Goal: Task Accomplishment & Management: Use online tool/utility

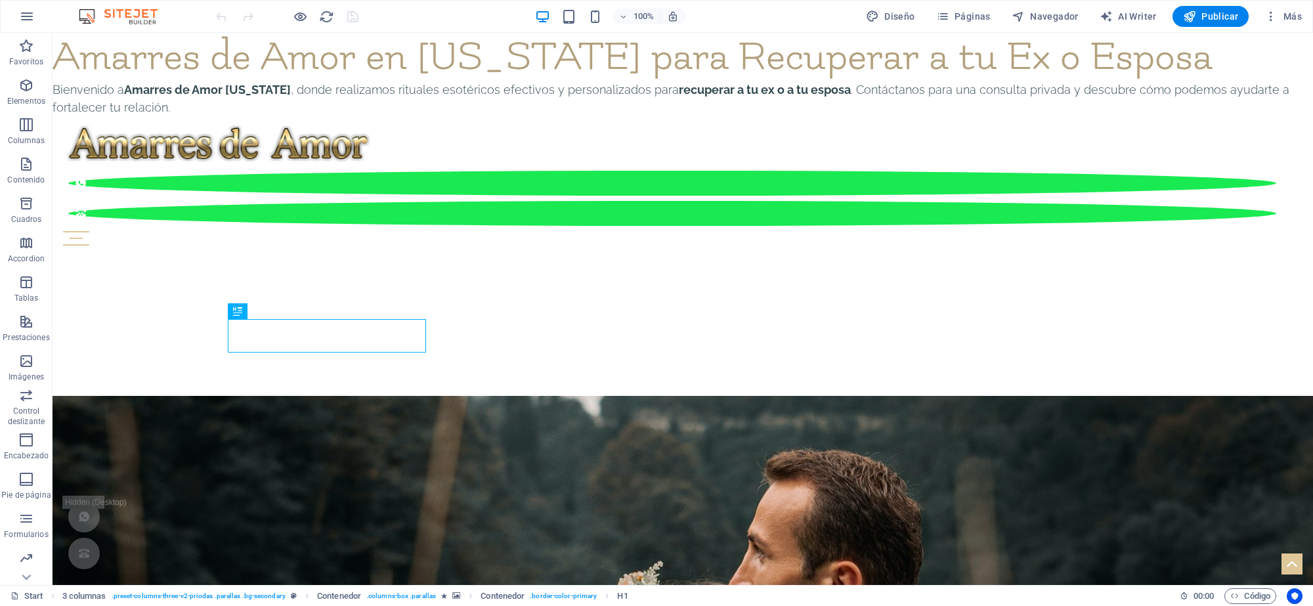
scroll to position [527, 0]
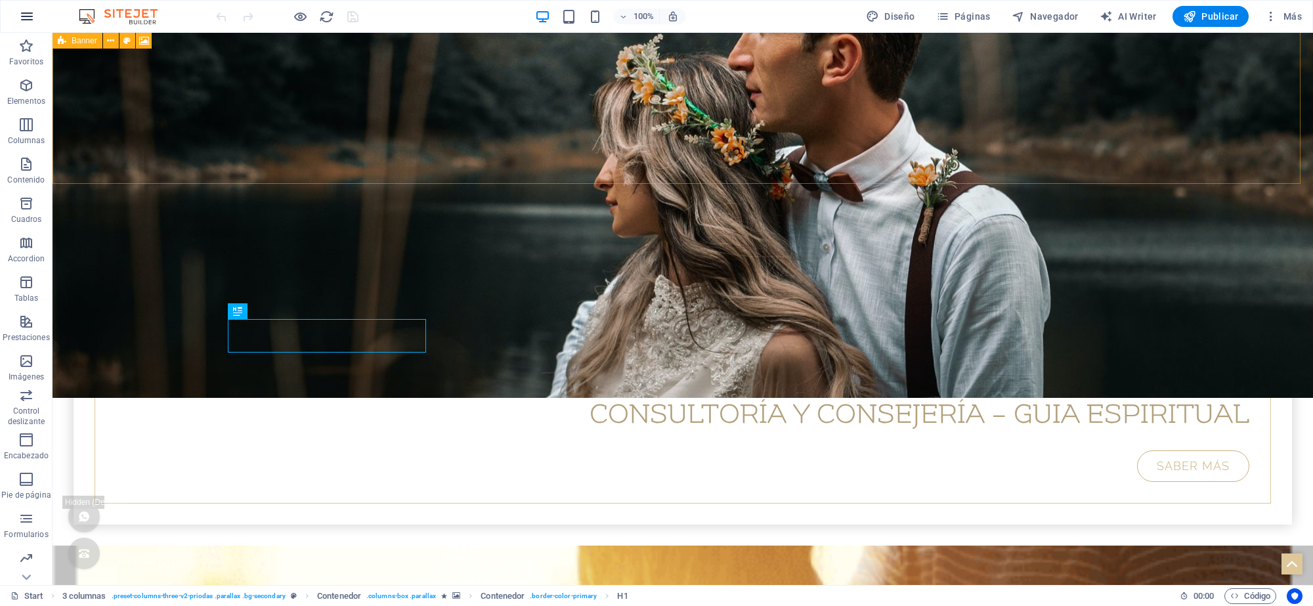
click at [33, 22] on icon "button" at bounding box center [27, 17] width 16 height 16
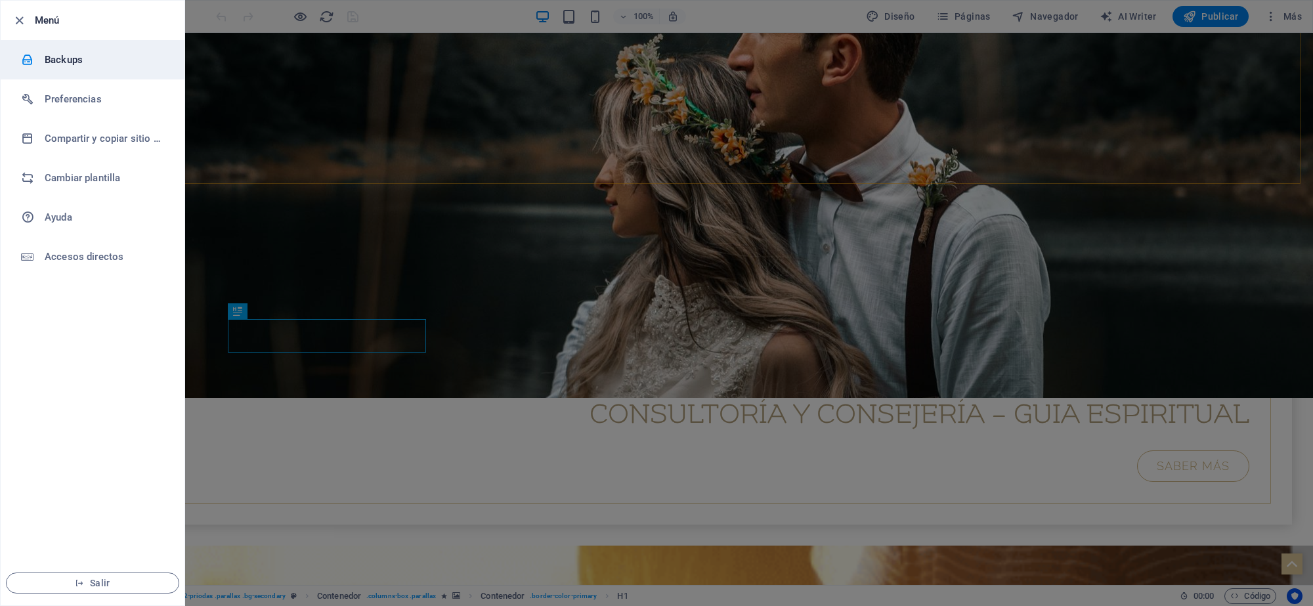
click at [83, 64] on h6 "Backups" at bounding box center [105, 60] width 121 height 16
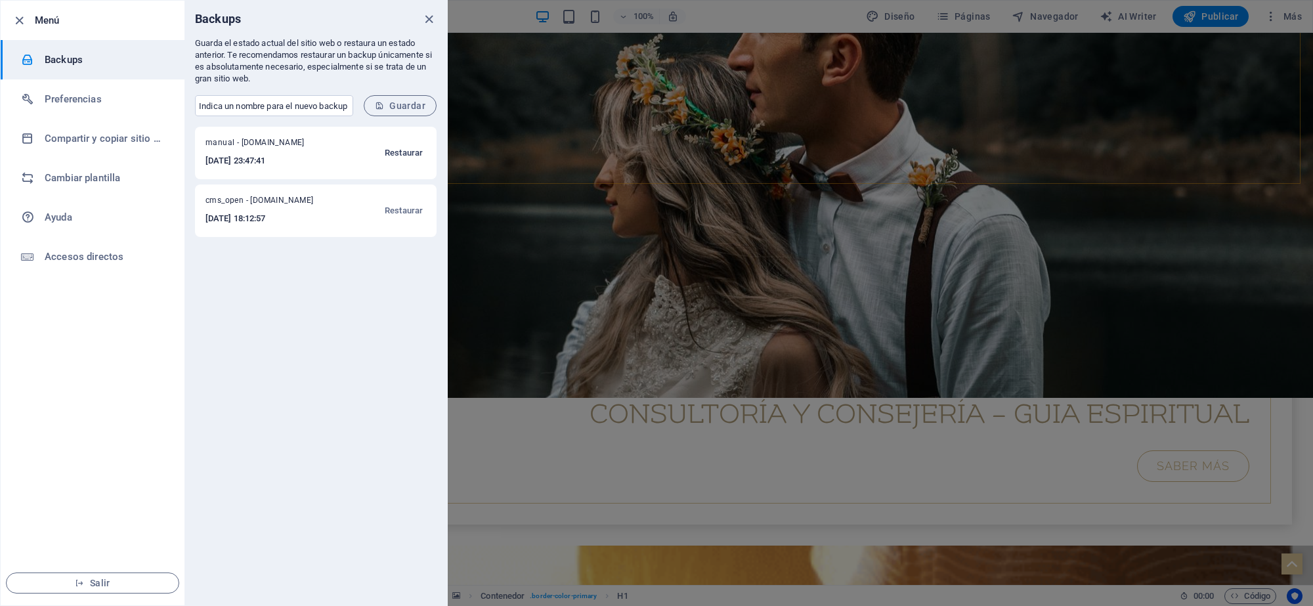
click at [402, 150] on span "Restaurar" at bounding box center [404, 153] width 38 height 16
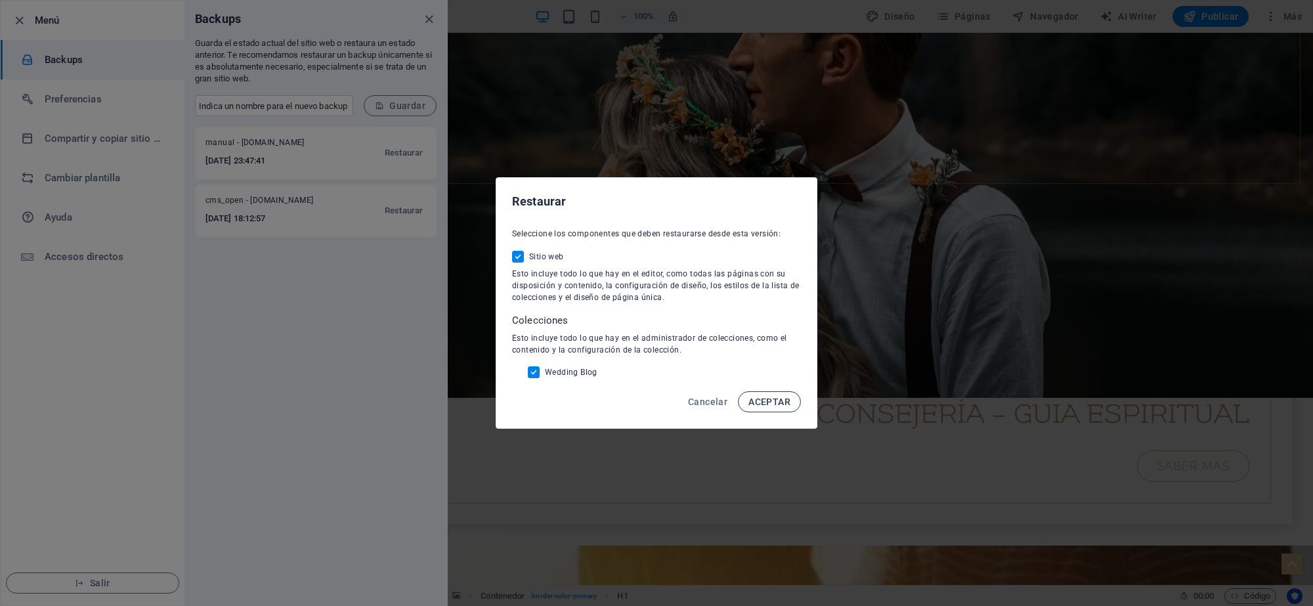
click at [777, 406] on span "ACEPTAR" at bounding box center [769, 402] width 42 height 11
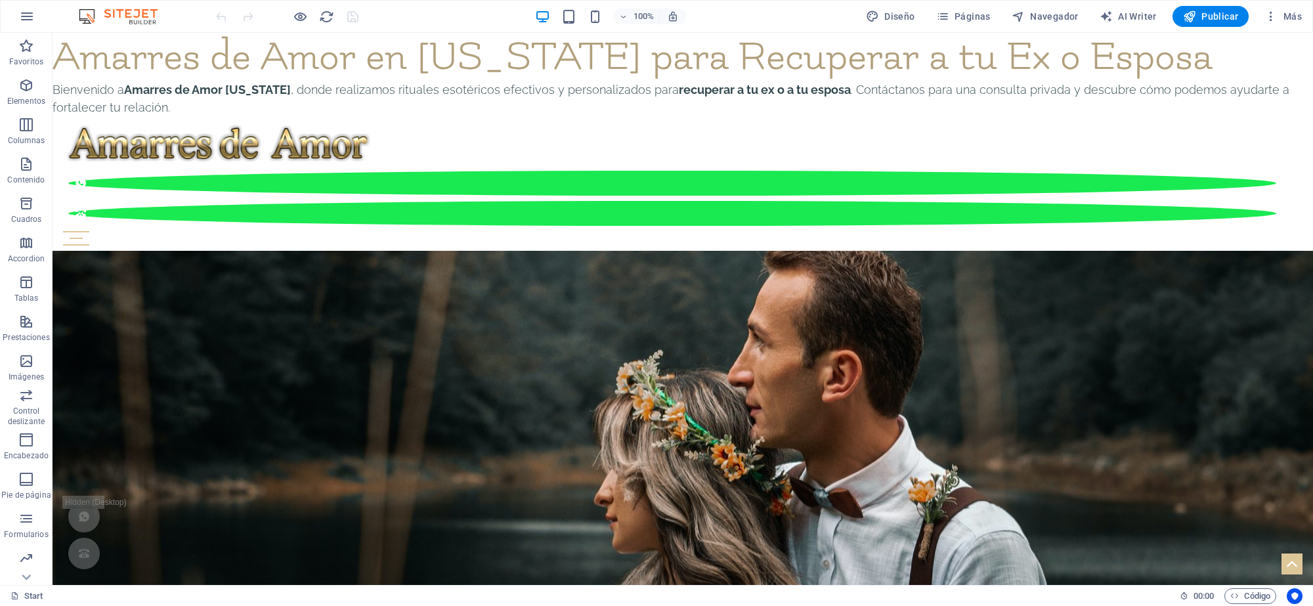
drag, startPoint x: 1218, startPoint y: 15, endPoint x: 1203, endPoint y: 30, distance: 20.4
click at [1216, 15] on span "Publicar" at bounding box center [1211, 16] width 56 height 13
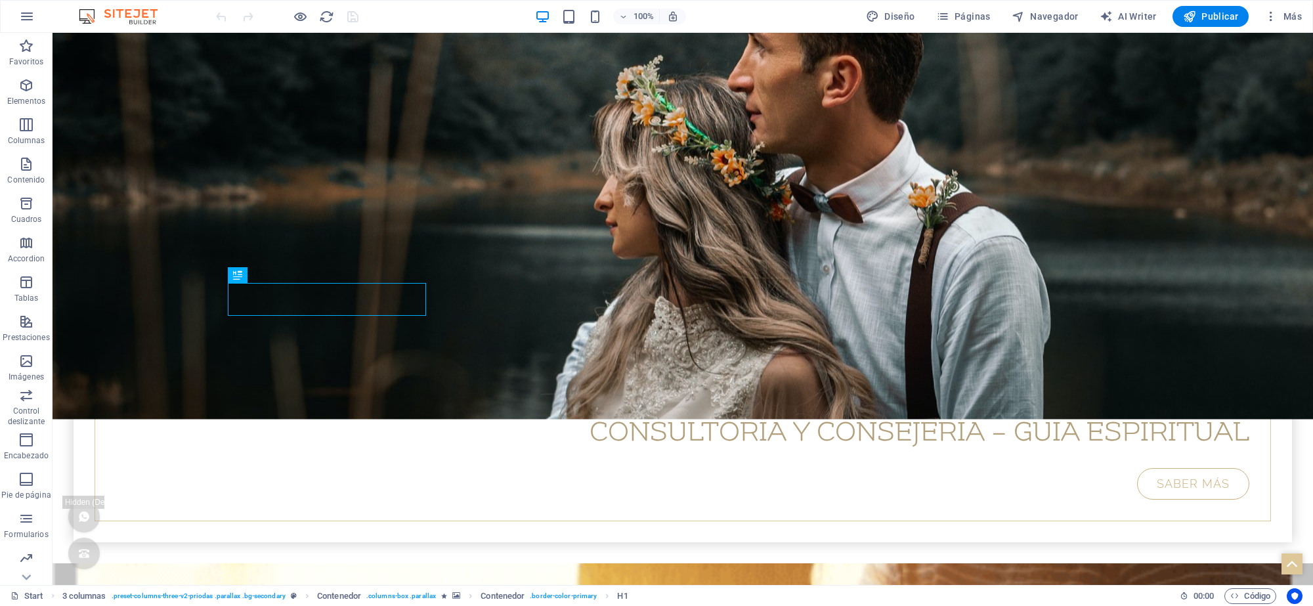
scroll to position [536, 0]
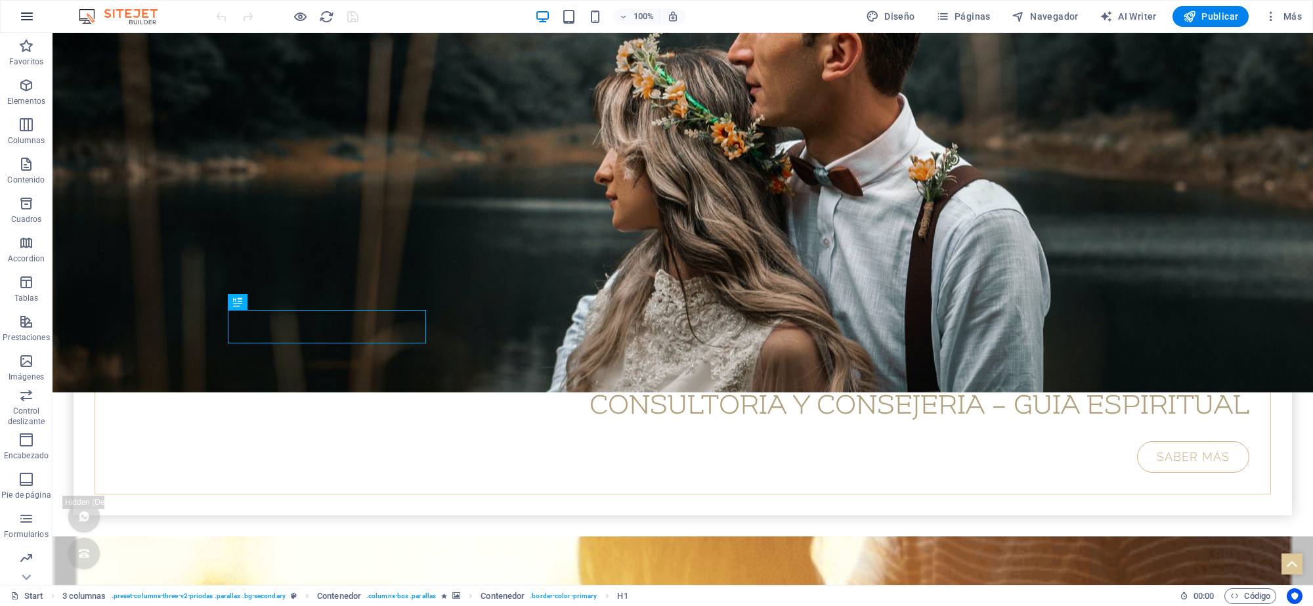
click at [31, 14] on icon "button" at bounding box center [27, 17] width 16 height 16
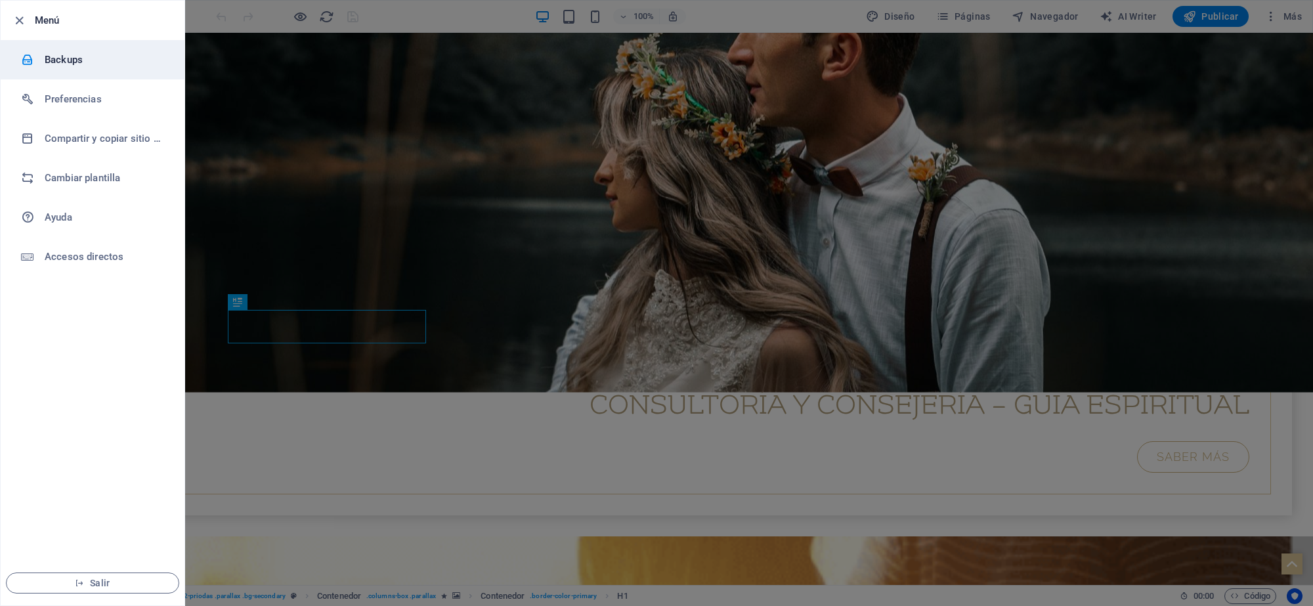
click at [90, 53] on h6 "Backups" at bounding box center [105, 60] width 121 height 16
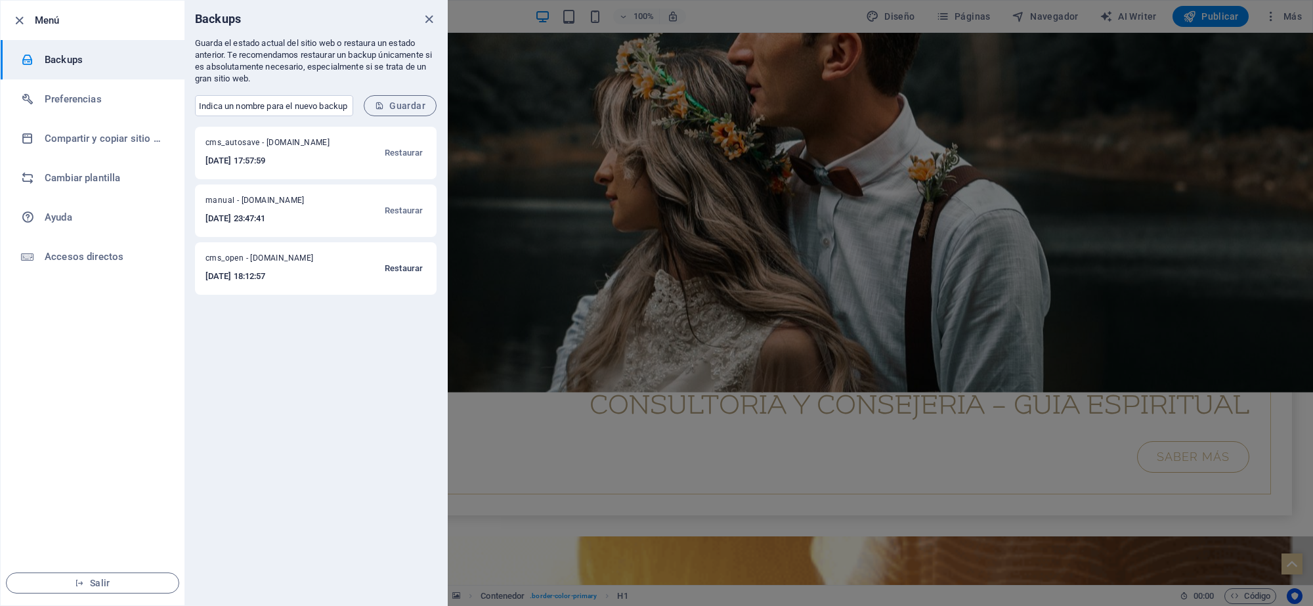
click at [404, 267] on span "Restaurar" at bounding box center [404, 269] width 38 height 16
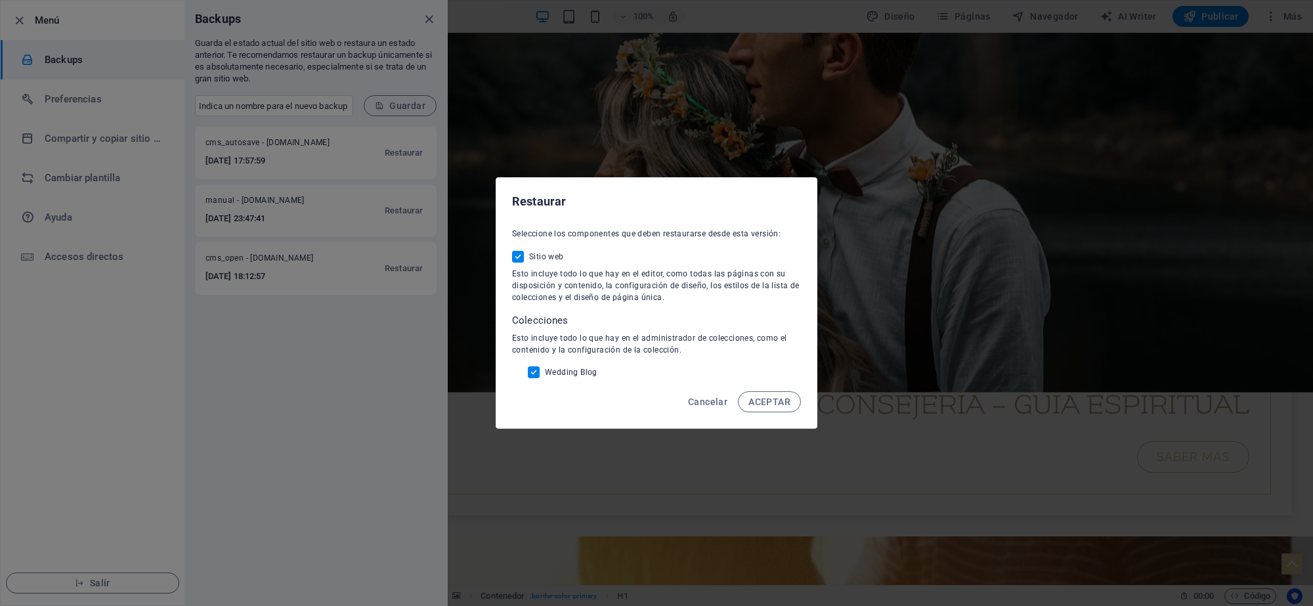
drag, startPoint x: 783, startPoint y: 400, endPoint x: 394, endPoint y: 532, distance: 410.8
click at [781, 400] on span "ACEPTAR" at bounding box center [769, 402] width 42 height 11
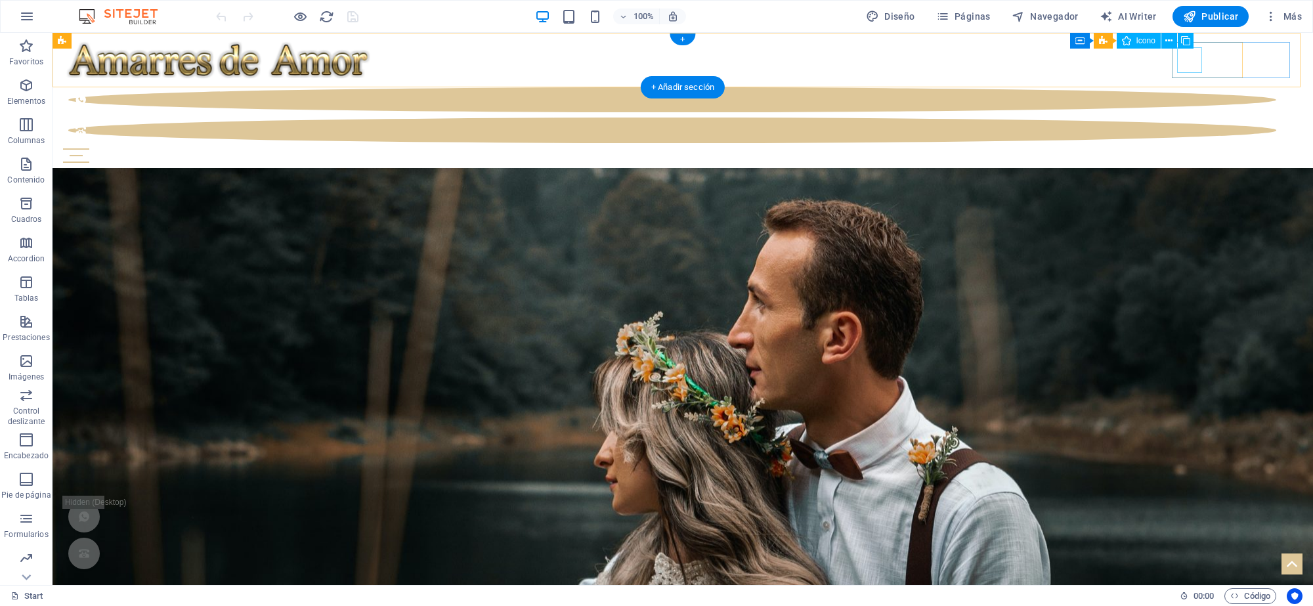
click at [1196, 87] on figure at bounding box center [672, 99] width 1208 height 25
click at [1193, 87] on figure at bounding box center [672, 99] width 1208 height 25
select select "xMidYMid"
select select "px"
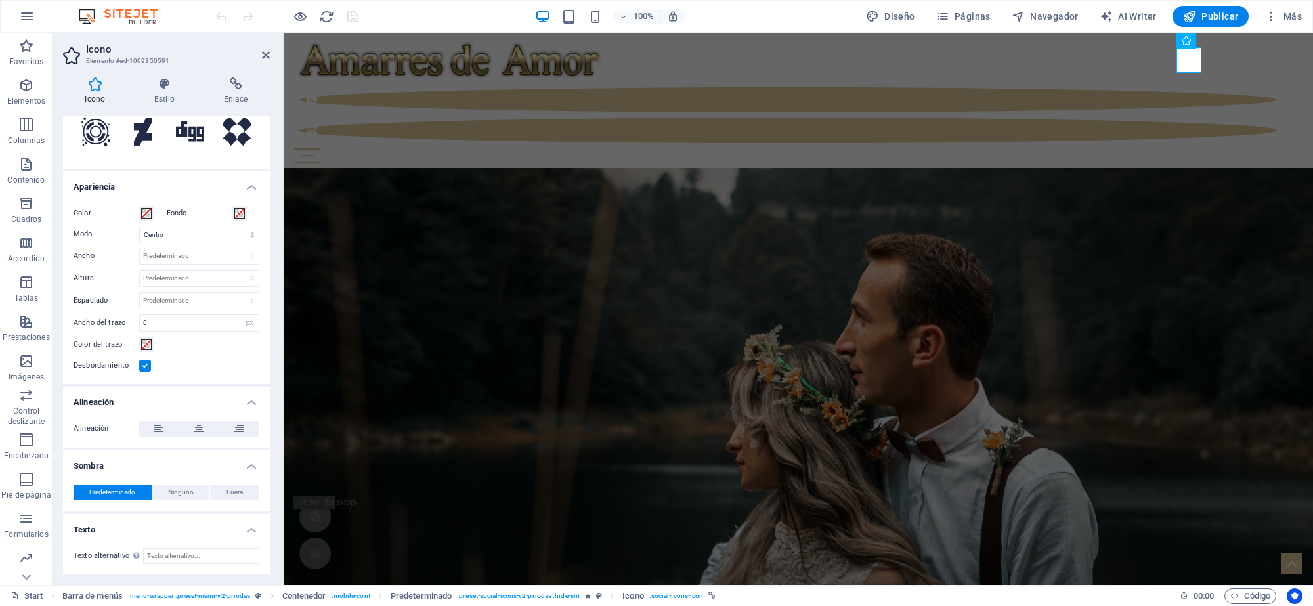
scroll to position [148, 0]
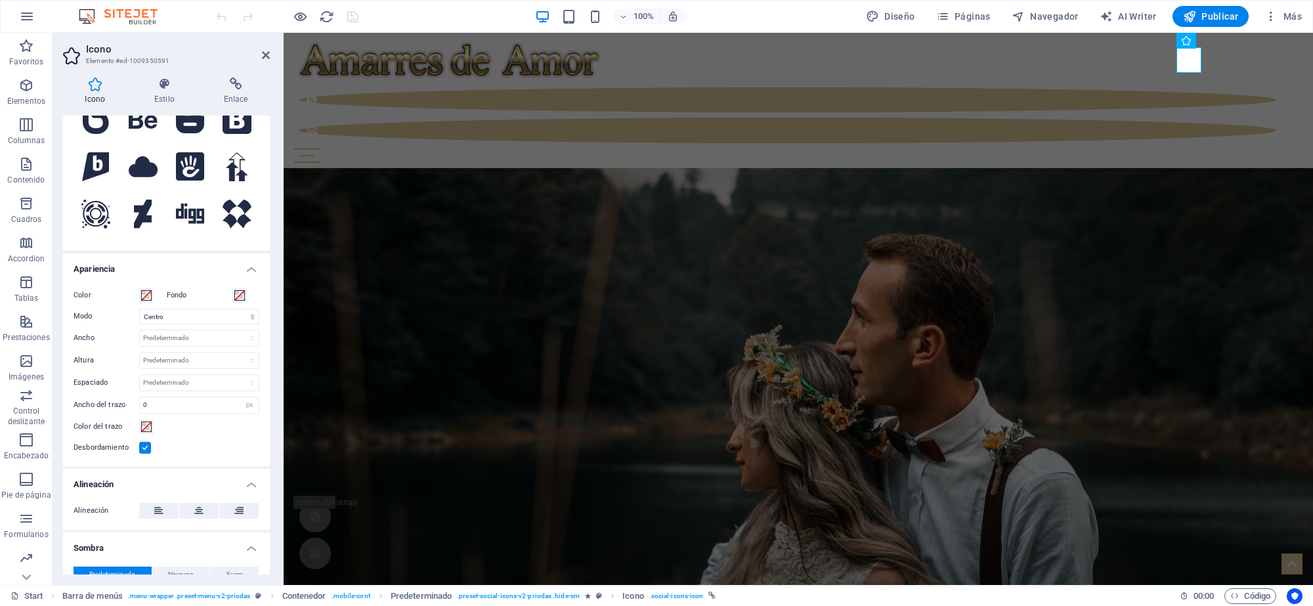
drag, startPoint x: 242, startPoint y: 89, endPoint x: 236, endPoint y: 110, distance: 21.0
click at [241, 90] on icon at bounding box center [236, 83] width 68 height 13
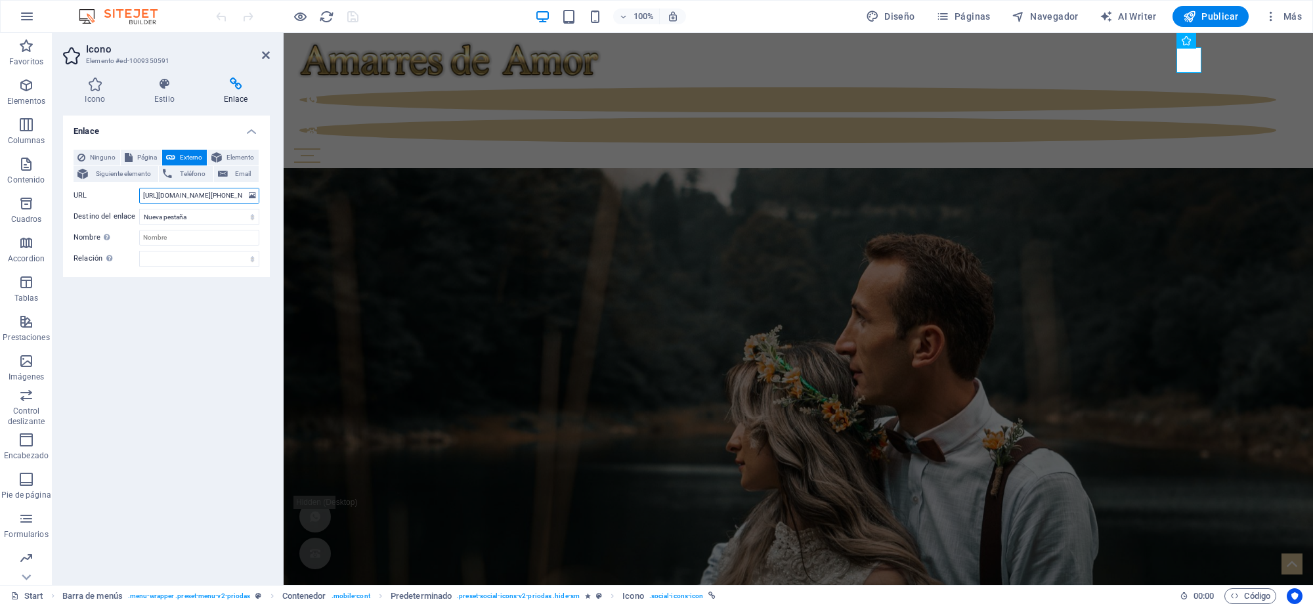
click at [195, 192] on input "https://wa.me/+17863420154?text=Deseo%20ayuda%20inmediata" at bounding box center [199, 196] width 120 height 16
drag, startPoint x: 141, startPoint y: 195, endPoint x: 276, endPoint y: 207, distance: 135.2
click at [276, 207] on div "Icono Estilo Enlace Icono social Todos los conjuntos de iconos... IcoFont Ionic…" at bounding box center [167, 326] width 228 height 518
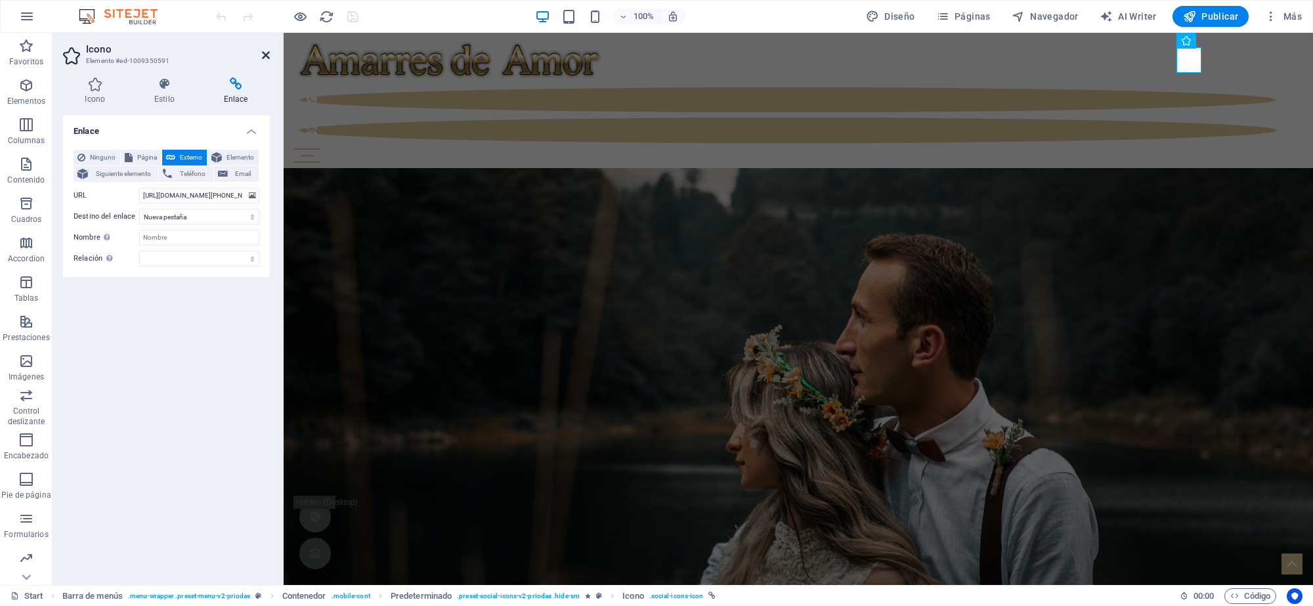
click at [268, 60] on aside "Icono Elemento #ed-1009350591 Icono Estilo Enlace Icono social Todos los conjun…" at bounding box center [168, 309] width 231 height 552
click at [266, 59] on icon at bounding box center [266, 55] width 8 height 11
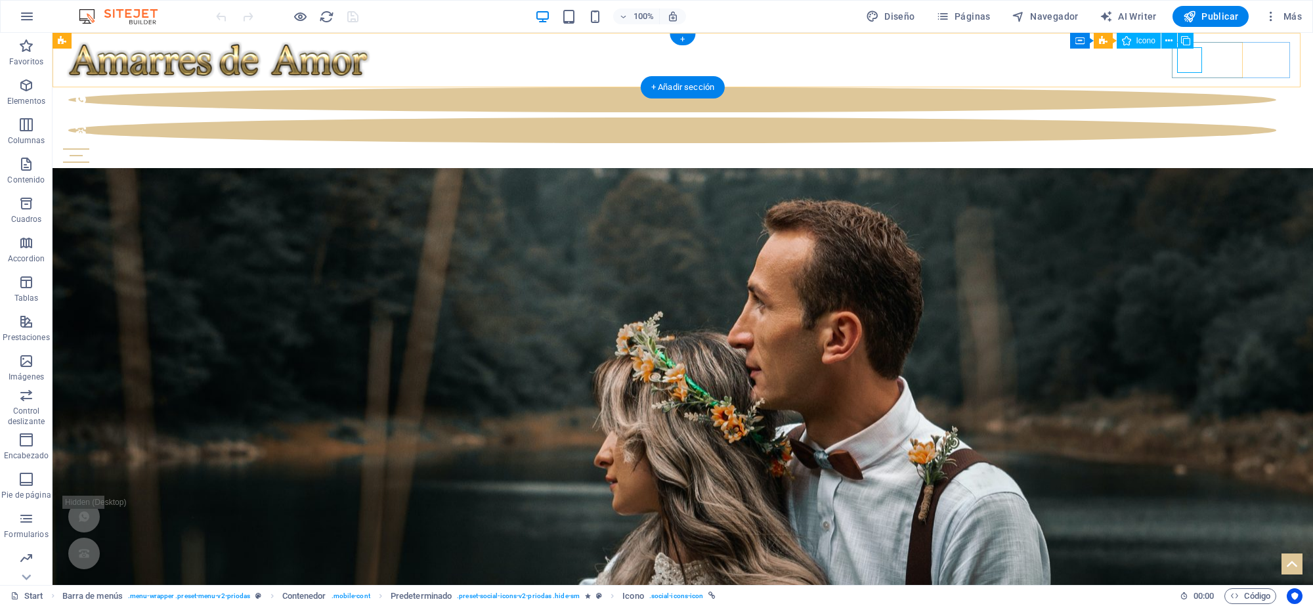
click at [1195, 87] on figure at bounding box center [672, 99] width 1208 height 25
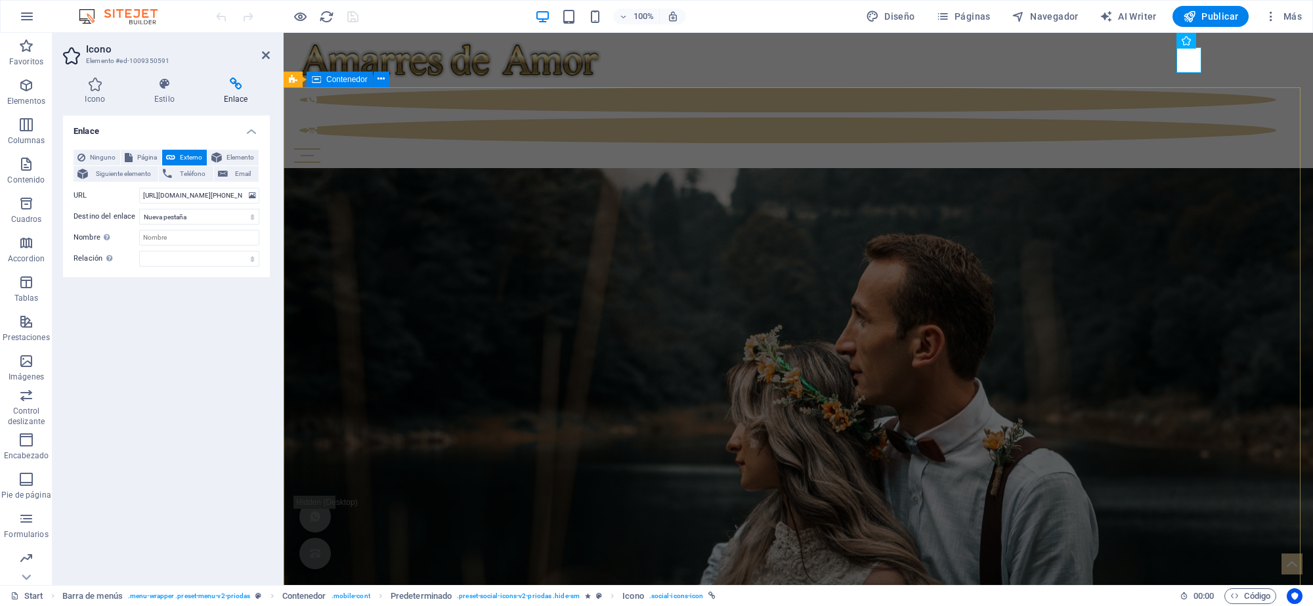
drag, startPoint x: 796, startPoint y: 197, endPoint x: 1290, endPoint y: 87, distance: 506.5
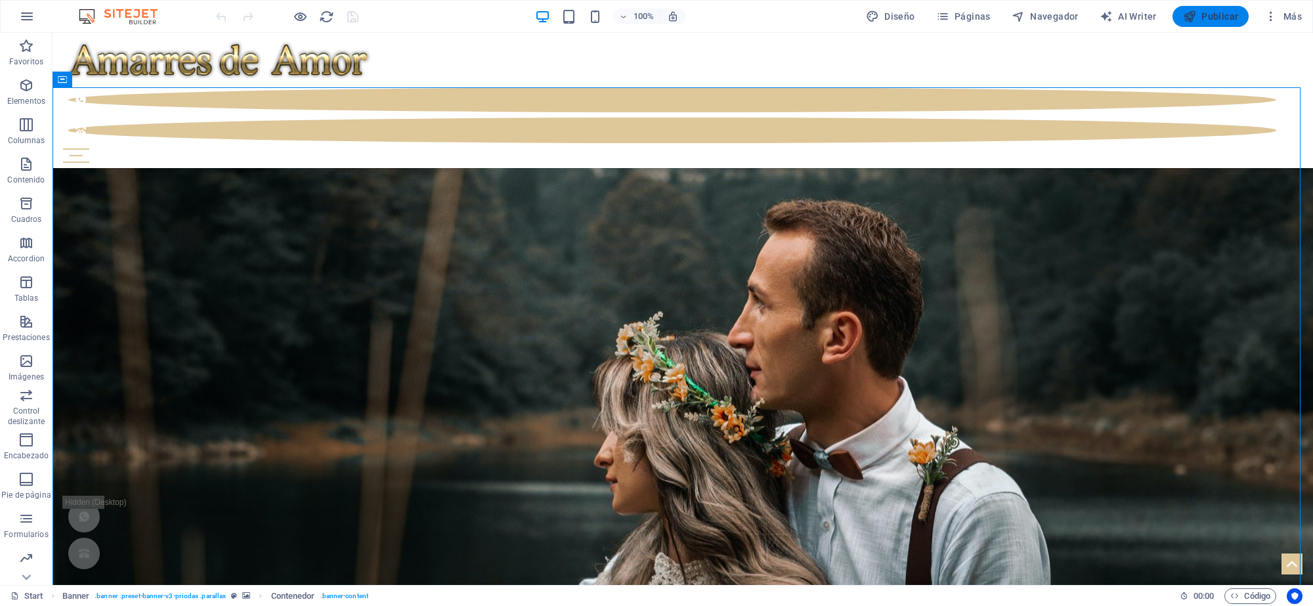
click at [1235, 11] on span "Publicar" at bounding box center [1211, 16] width 56 height 13
